Goal: Transaction & Acquisition: Purchase product/service

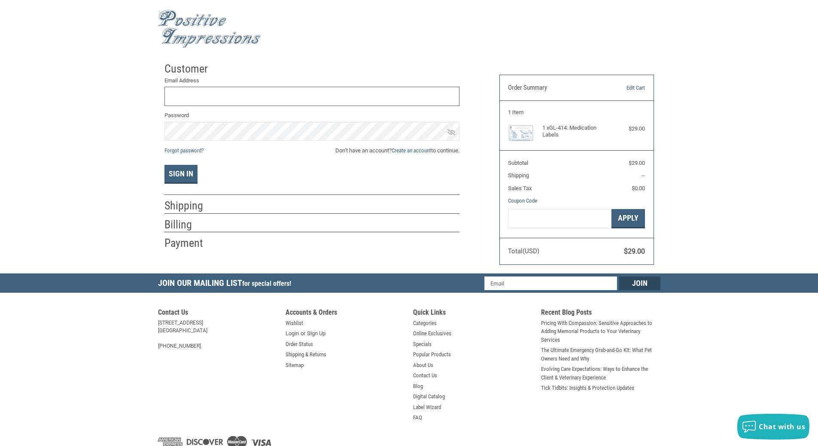
click at [211, 94] on input "Email Address" at bounding box center [311, 96] width 295 height 19
type input "E"
click at [164, 165] on button "Sign In" at bounding box center [180, 174] width 33 height 19
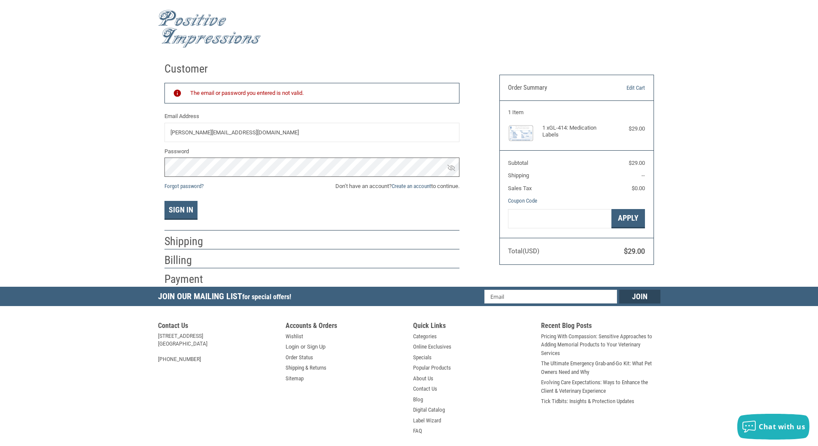
click at [62, 165] on div "Customer Returning Customer The email or password you entered is not valid. Ema…" at bounding box center [409, 172] width 818 height 229
click at [164, 201] on button "Sign In" at bounding box center [180, 210] width 33 height 19
click at [90, 163] on div "Customer Returning Customer The email or password you entered is not valid. Ema…" at bounding box center [409, 172] width 818 height 229
click at [164, 201] on button "Sign In" at bounding box center [180, 210] width 33 height 19
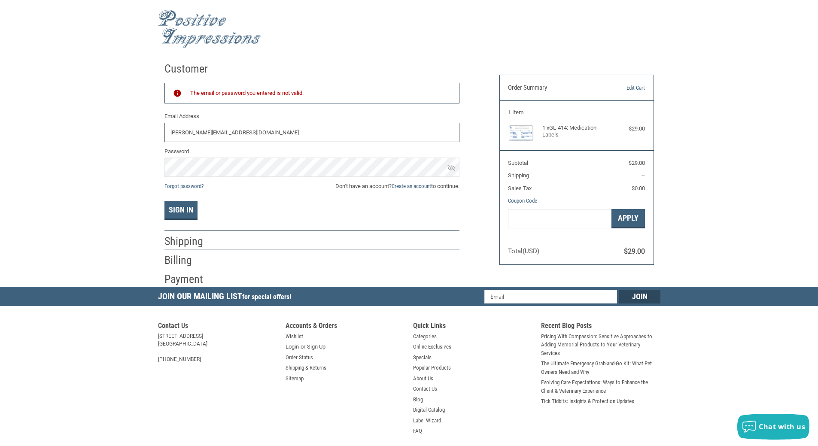
drag, startPoint x: 265, startPoint y: 131, endPoint x: 162, endPoint y: 133, distance: 103.0
click at [162, 133] on div "Customer Returning Customer The email or password you entered is not valid. Ema…" at bounding box center [325, 172] width 335 height 229
type input "[PERSON_NAME][EMAIL_ADDRESS][DOMAIN_NAME]"
click at [129, 167] on div "Customer Returning Customer The email or password you entered is not valid. Ema…" at bounding box center [409, 172] width 818 height 229
click at [193, 209] on button "Sign In" at bounding box center [180, 210] width 33 height 19
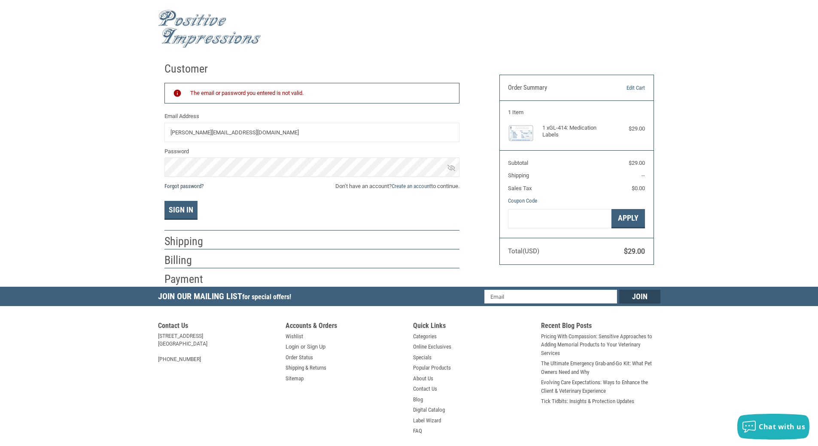
click at [191, 187] on link "Forgot password?" at bounding box center [183, 186] width 39 height 6
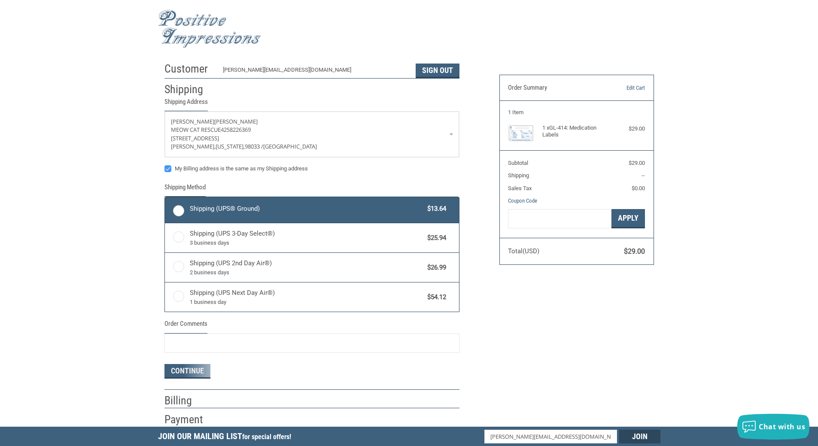
radio input "true"
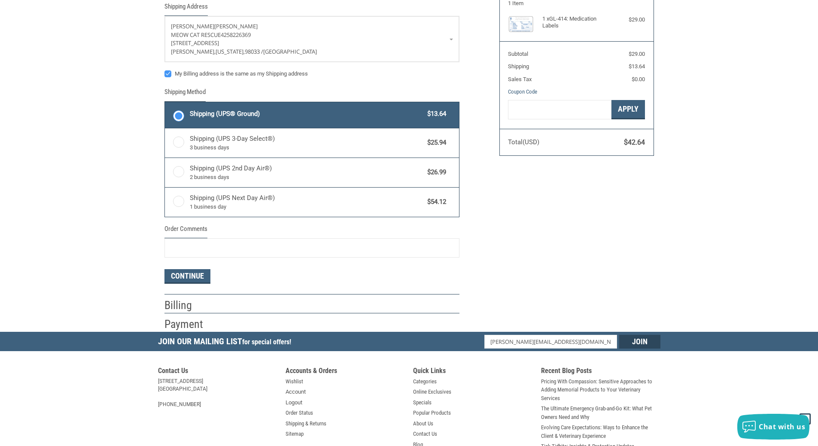
scroll to position [129, 0]
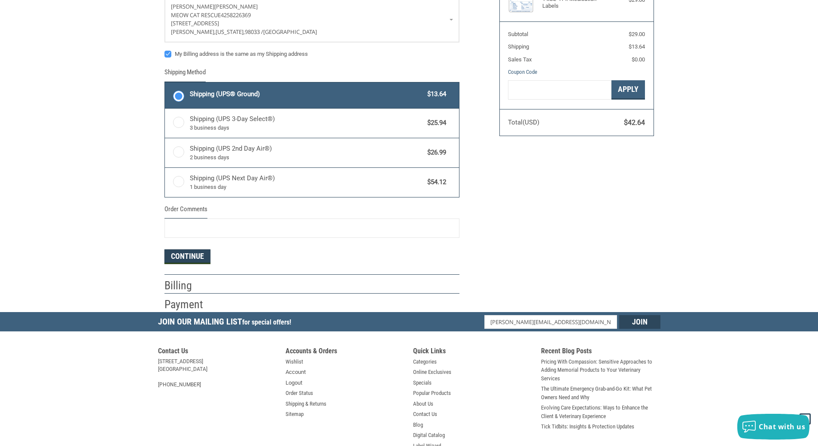
click at [185, 262] on button "Continue" at bounding box center [187, 256] width 46 height 15
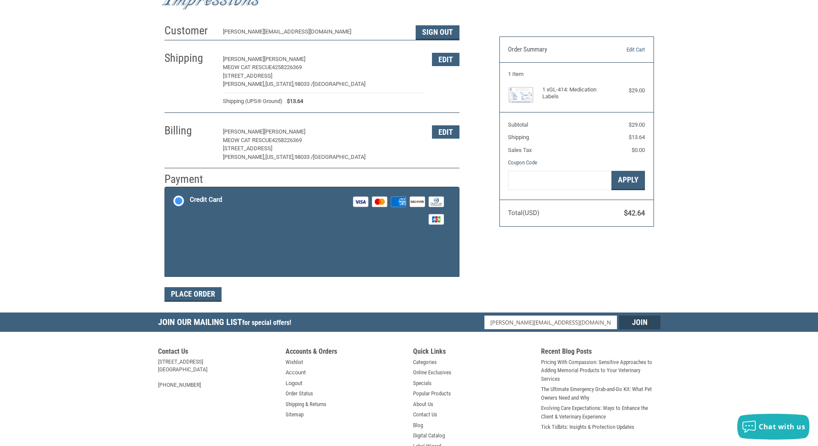
scroll to position [47, 0]
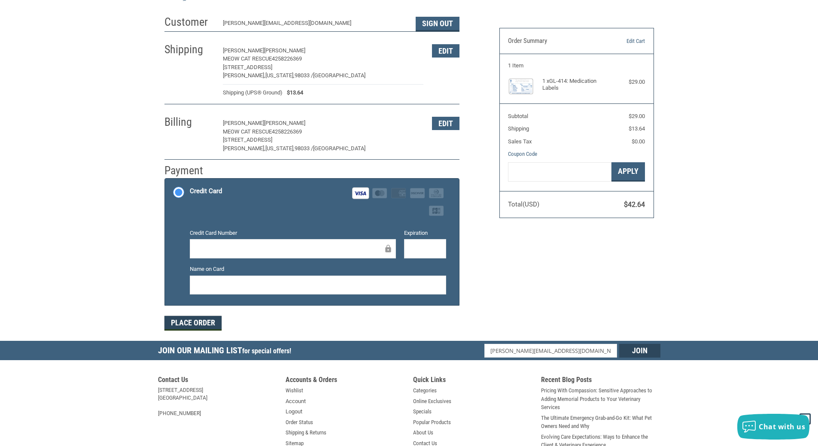
click at [180, 320] on button "Place Order" at bounding box center [192, 323] width 57 height 15
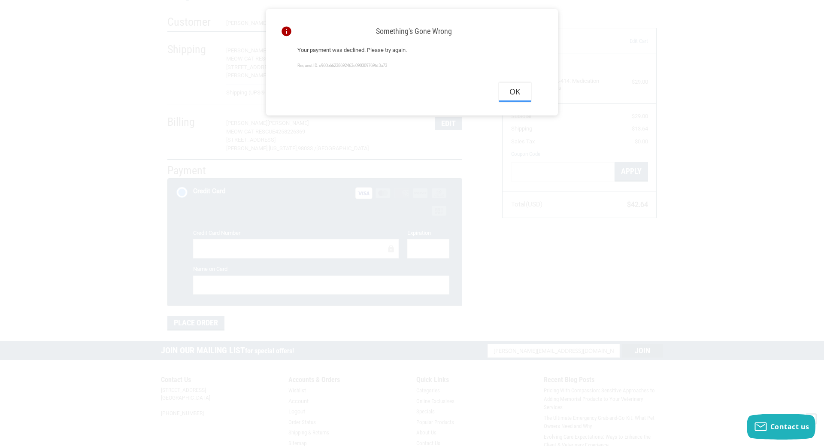
click at [517, 96] on button "Ok" at bounding box center [515, 91] width 32 height 19
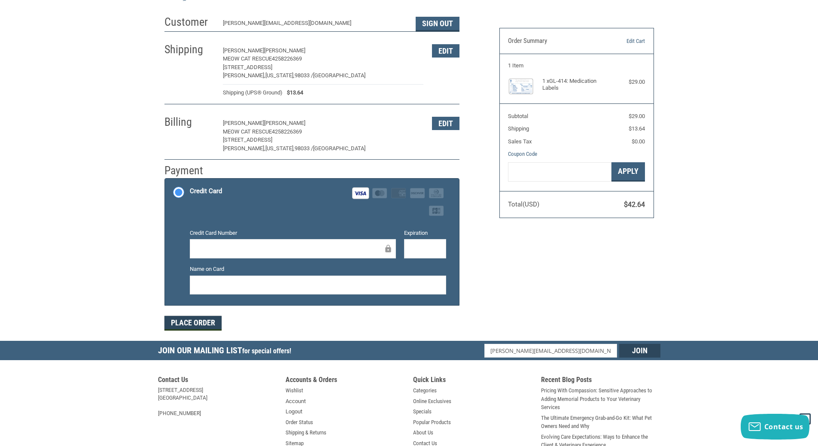
click at [188, 330] on button "Place Order" at bounding box center [192, 323] width 57 height 15
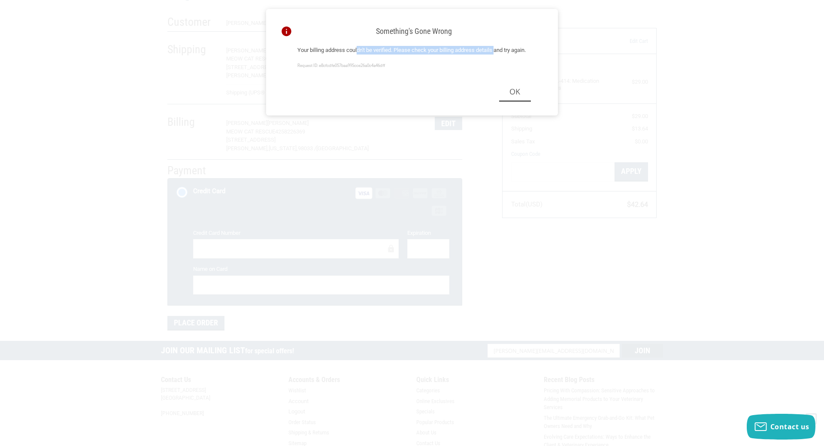
drag, startPoint x: 361, startPoint y: 51, endPoint x: 515, endPoint y: 53, distance: 154.6
click at [514, 50] on p "Your billing address couldn't be verified. Please check your billing address de…" at bounding box center [414, 50] width 234 height 9
click at [515, 102] on button "Ok" at bounding box center [515, 91] width 32 height 19
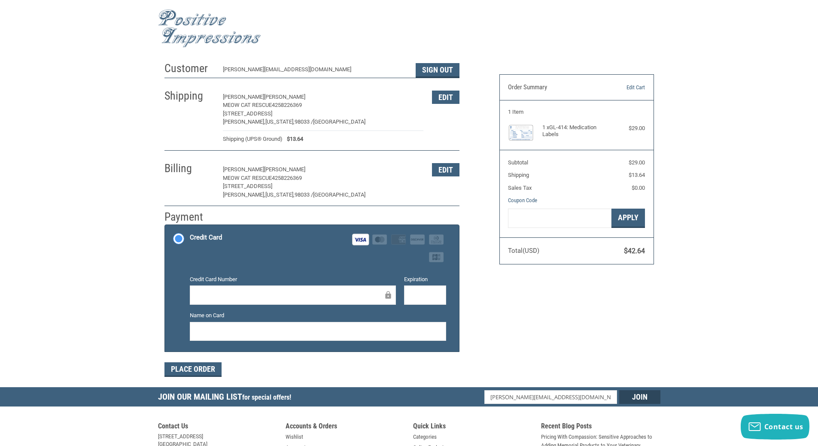
scroll to position [0, 0]
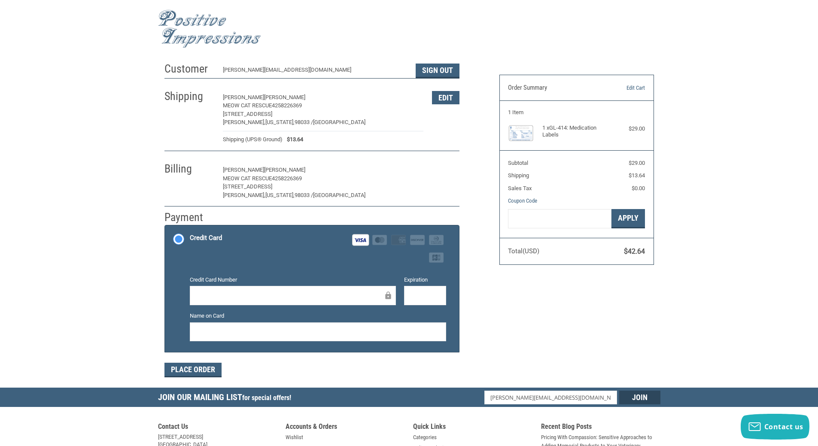
click at [439, 175] on button "Edit" at bounding box center [445, 170] width 27 height 13
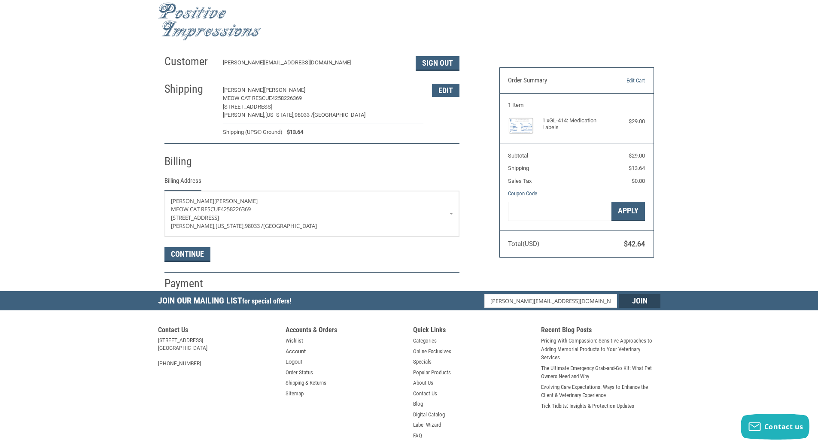
scroll to position [58, 0]
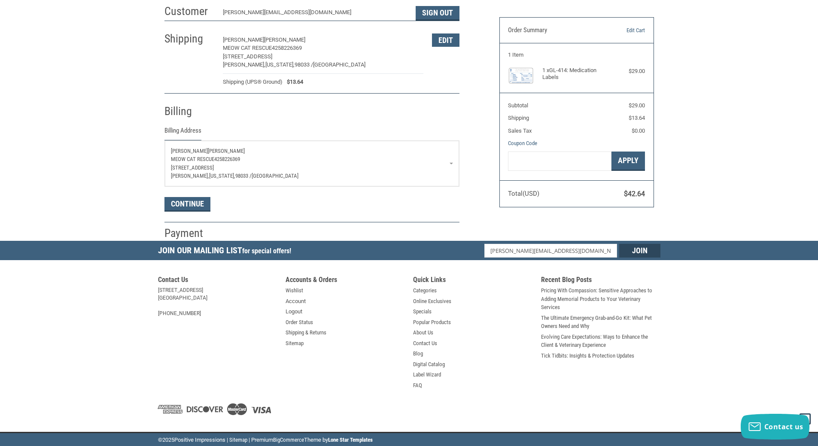
click at [243, 176] on span "98033 /" at bounding box center [243, 176] width 16 height 6
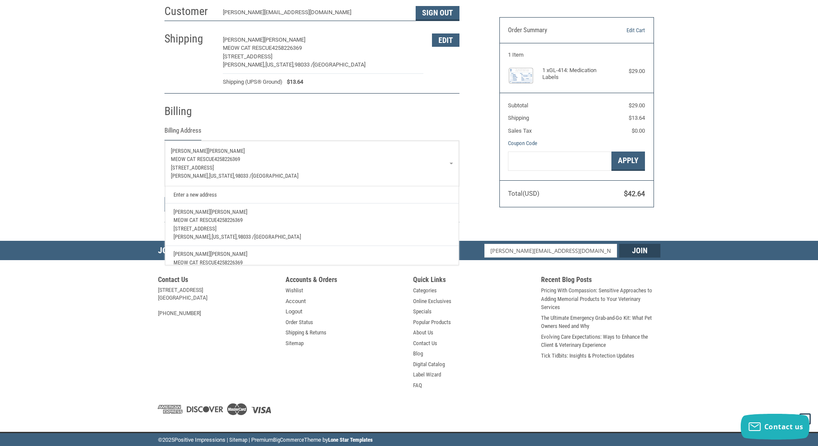
click at [243, 175] on span "98033 /" at bounding box center [243, 176] width 16 height 6
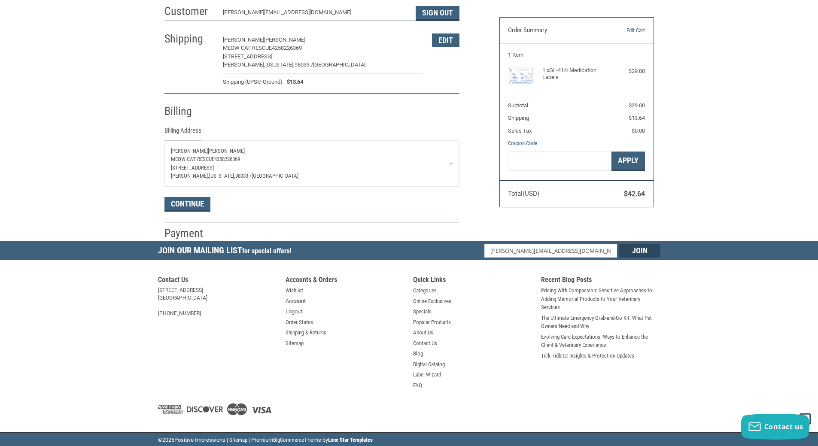
click at [243, 175] on span "98033 /" at bounding box center [243, 176] width 16 height 6
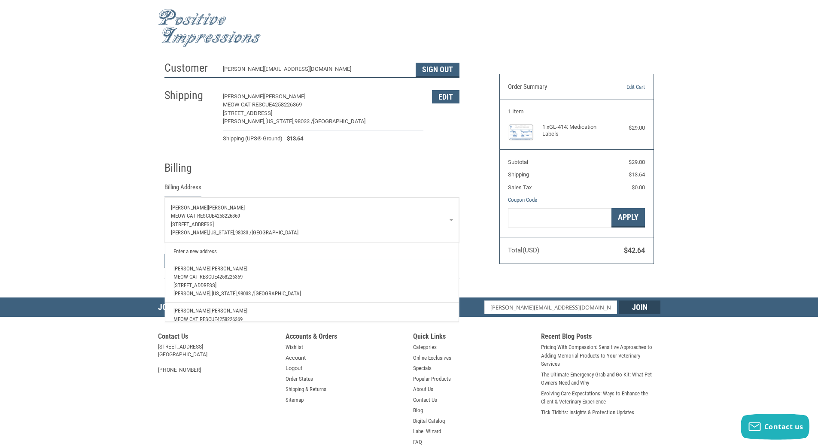
scroll to position [0, 0]
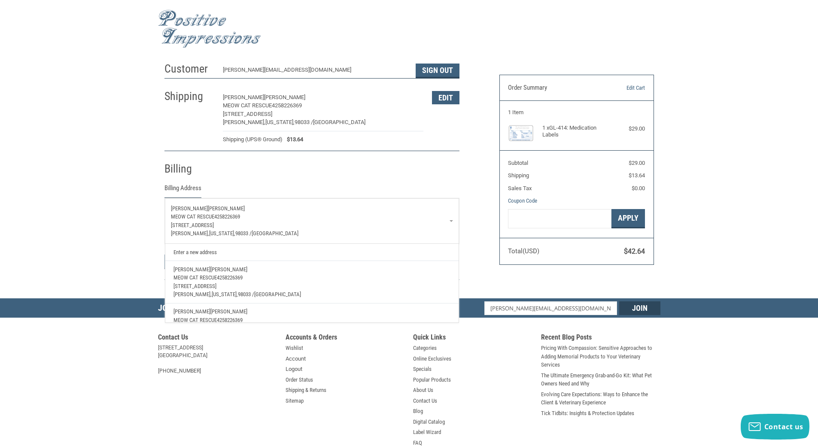
click at [95, 213] on div "Customer ERIN@MEOWCATRESCUE.ORG Sign Out Shipping ERIN SIMPSON MEOW CAT RESCUE …" at bounding box center [409, 178] width 818 height 240
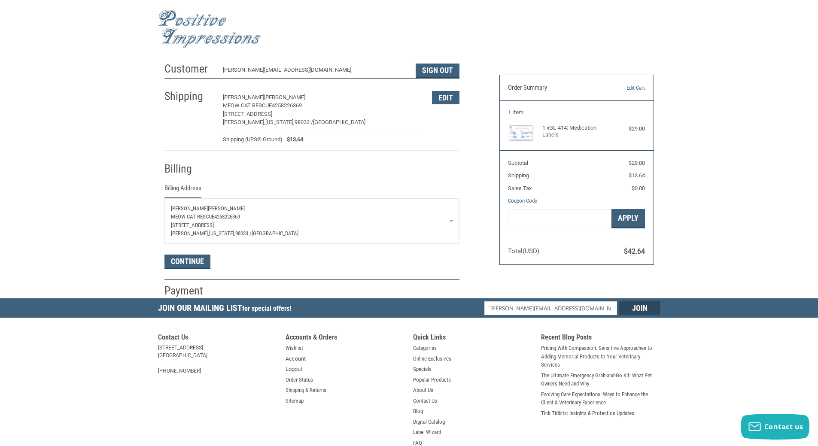
click at [211, 167] on h2 "Billing" at bounding box center [189, 169] width 50 height 14
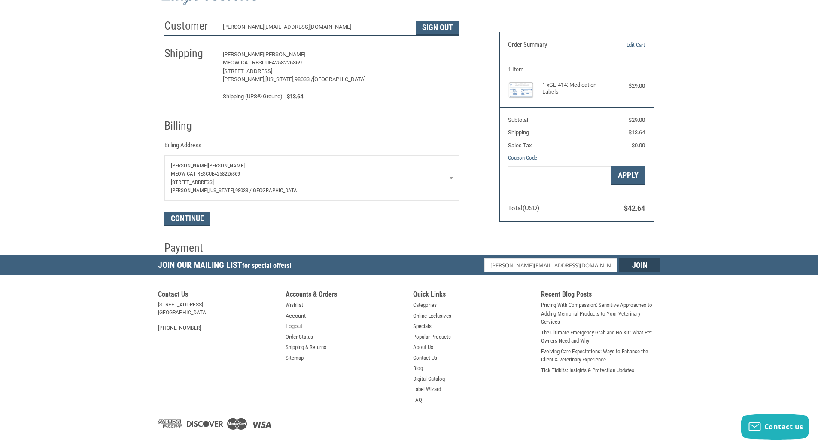
click at [450, 61] on button "Edit" at bounding box center [445, 54] width 27 height 13
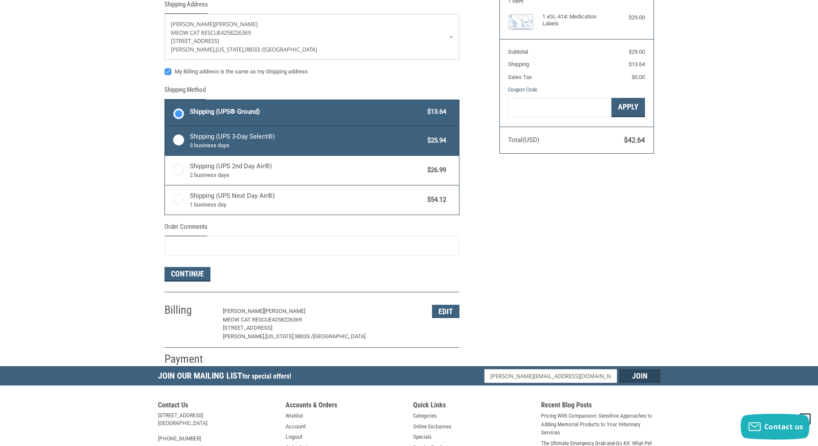
scroll to position [165, 0]
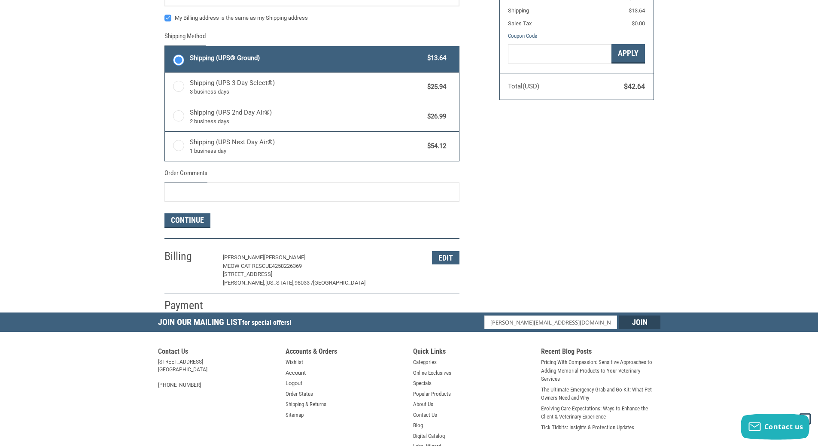
click at [550, 164] on div "Customer ERIN@MEOWCATRESCUE.ORG Sign Out Shipping Shipping Address ERIN SIMPSON…" at bounding box center [409, 102] width 502 height 419
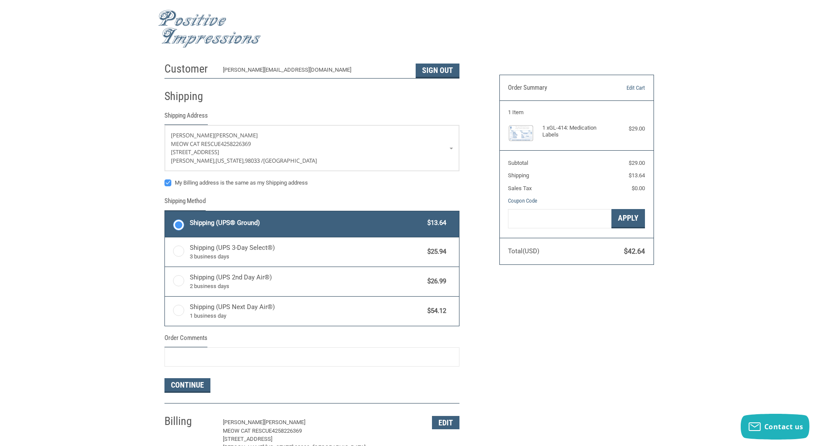
click at [480, 343] on div "Customer ERIN@MEOWCATRESCUE.ORG Sign Out Shipping Shipping Address ERIN SIMPSON…" at bounding box center [325, 267] width 335 height 419
click at [443, 426] on button "Edit" at bounding box center [445, 422] width 27 height 13
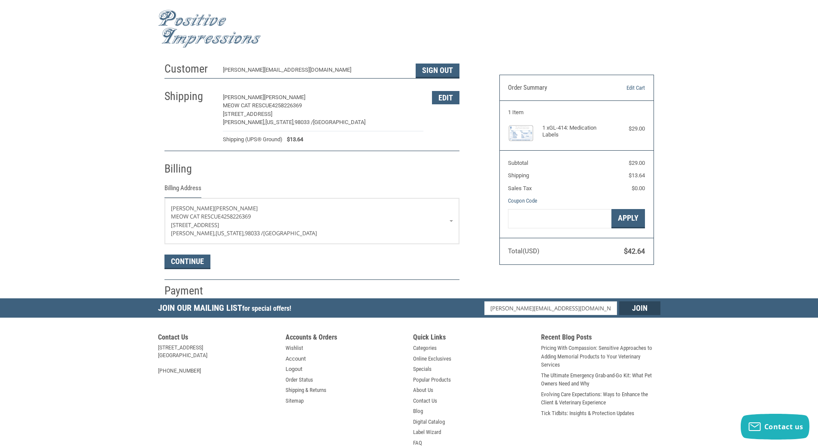
scroll to position [58, 0]
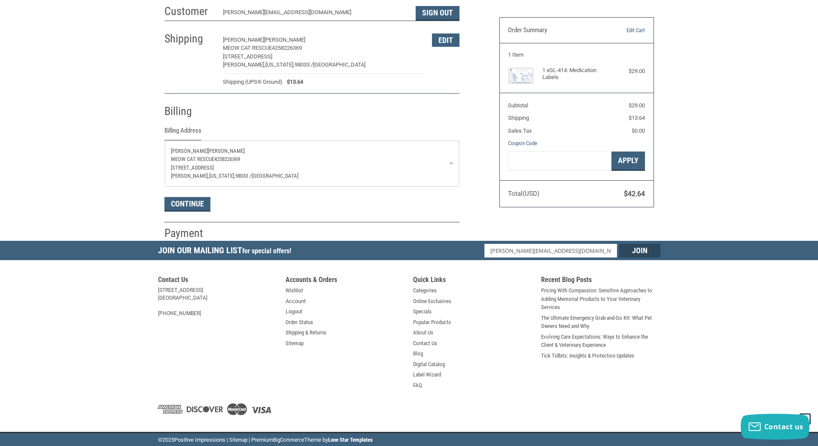
click at [317, 172] on p "KIRKLAND, Washington, 98033 / United States" at bounding box center [312, 176] width 282 height 9
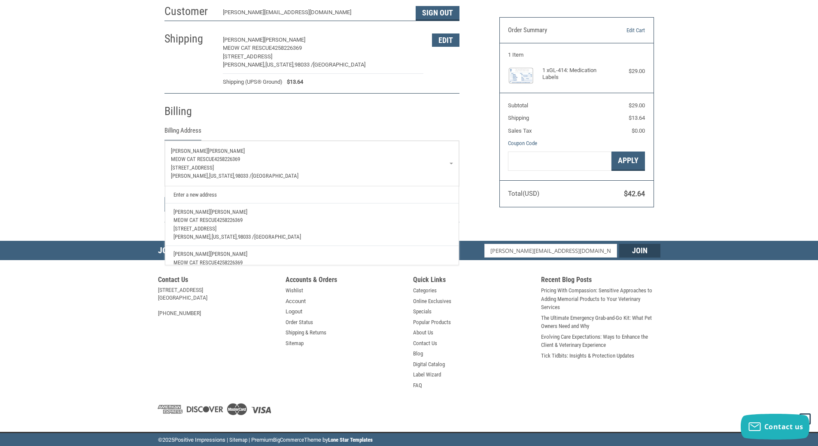
click at [301, 174] on p "KIRKLAND, Washington, 98033 / United States" at bounding box center [312, 176] width 282 height 9
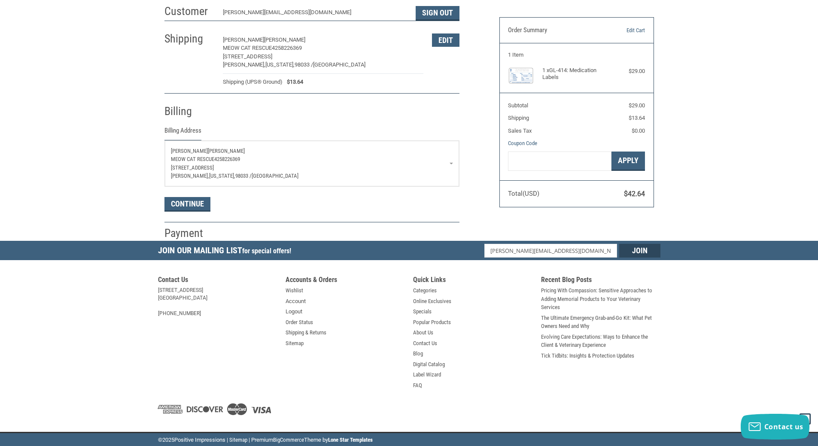
click at [301, 174] on p "KIRKLAND, Washington, 98033 / United States" at bounding box center [312, 176] width 282 height 9
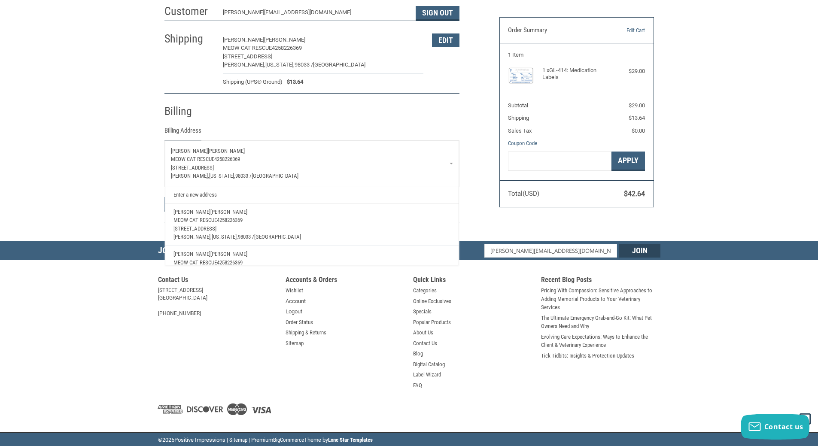
click at [189, 192] on link "Enter a new address" at bounding box center [311, 194] width 285 height 17
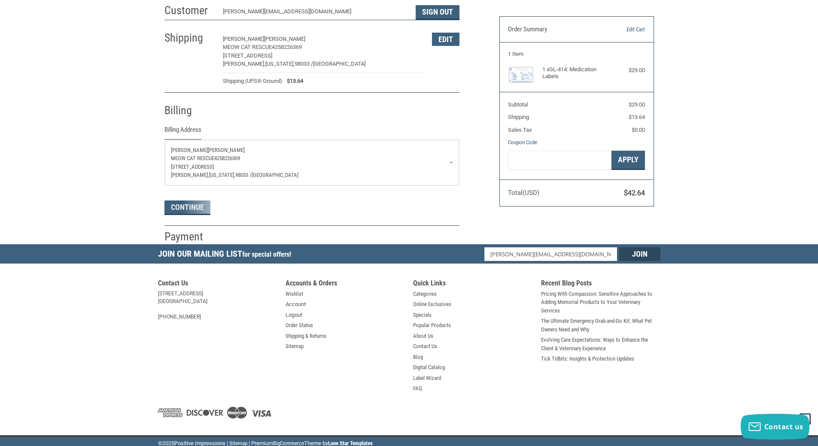
select select "US"
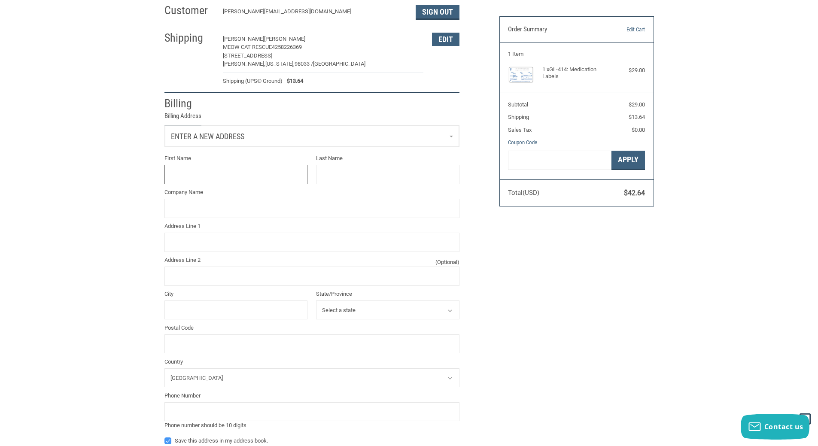
click at [207, 178] on input "First Name" at bounding box center [235, 174] width 143 height 19
type input "BONNE"
type input "VEVEA"
type input "MEOW CAT RESCUE"
type input "10600 NE 68TH ST F"
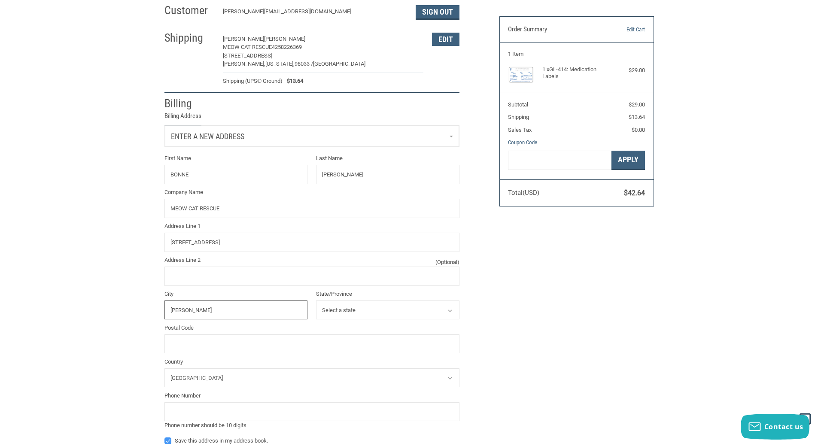
type input "KIRKLAND"
select select "WA"
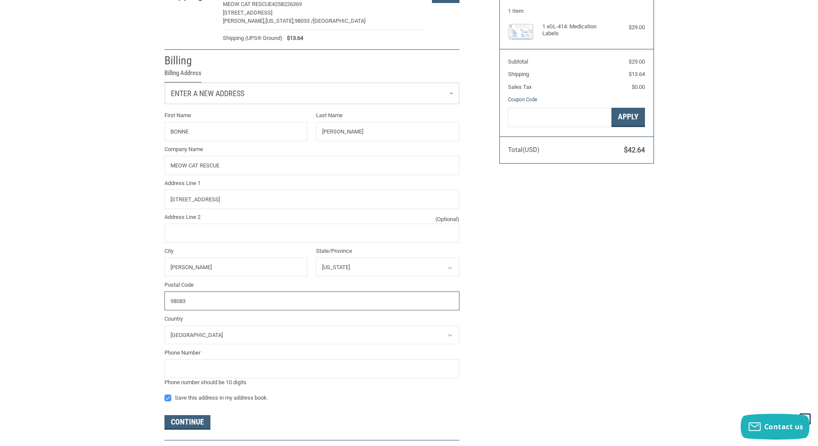
scroll to position [187, 0]
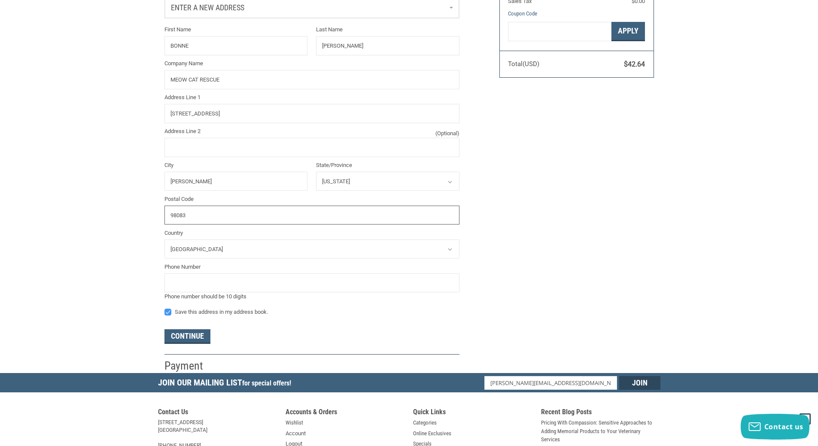
type input "98083"
click at [190, 289] on input "tel" at bounding box center [311, 282] width 295 height 19
type input "4258226369"
click at [200, 331] on button "Continue" at bounding box center [187, 336] width 46 height 15
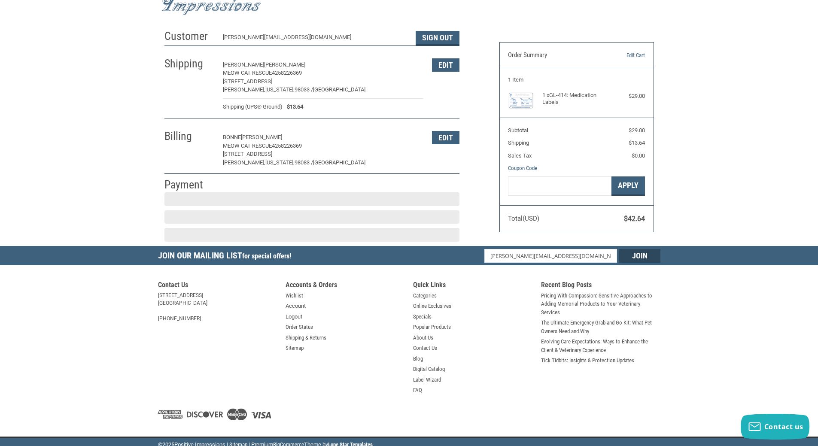
scroll to position [38, 0]
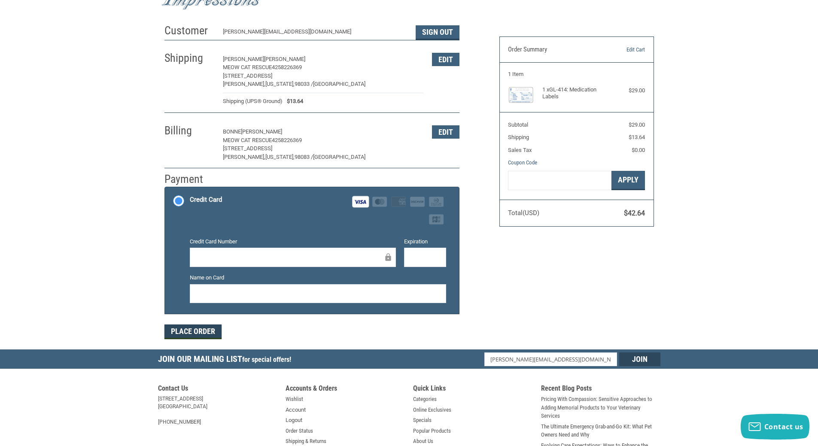
click at [183, 335] on button "Place Order" at bounding box center [192, 332] width 57 height 15
